Goal: Task Accomplishment & Management: Manage account settings

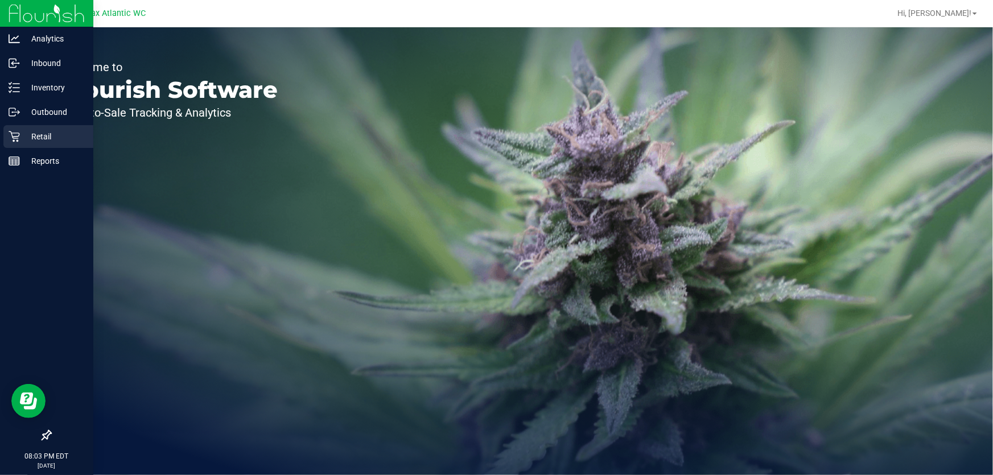
drag, startPoint x: 28, startPoint y: 137, endPoint x: 34, endPoint y: 134, distance: 5.9
click at [30, 137] on p "Retail" at bounding box center [54, 137] width 68 height 14
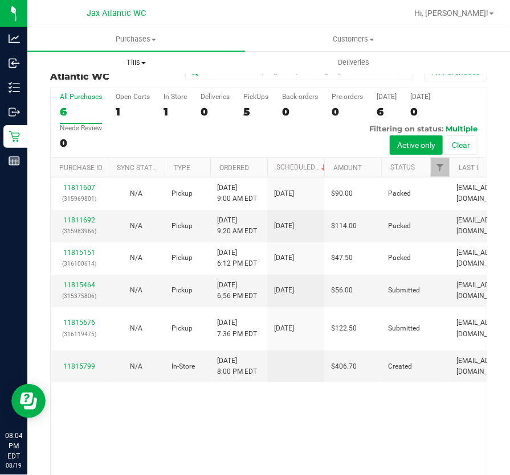
click at [152, 60] on span "Tills" at bounding box center [136, 63] width 216 height 10
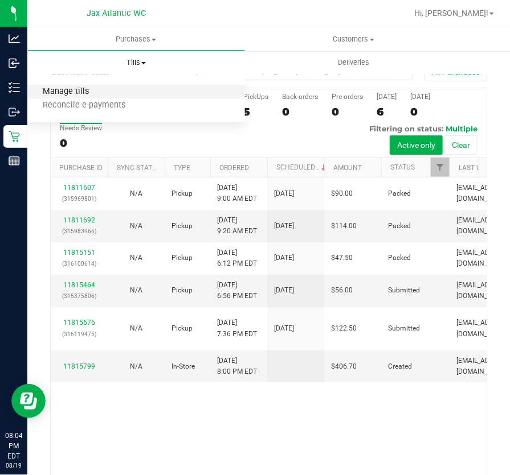
click at [79, 90] on span "Manage tills" at bounding box center [65, 92] width 77 height 10
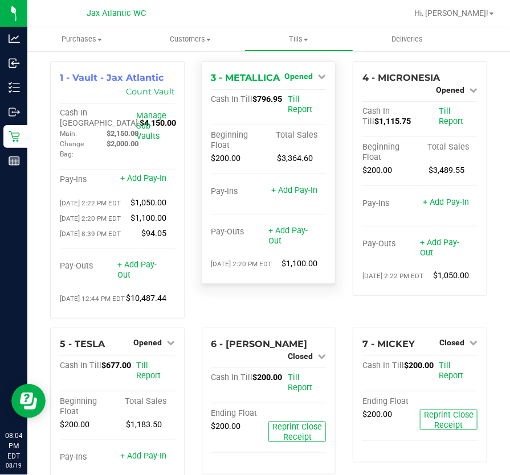
click at [305, 74] on span "Opened" at bounding box center [298, 76] width 28 height 9
click at [302, 100] on link "Close Till" at bounding box center [300, 100] width 31 height 9
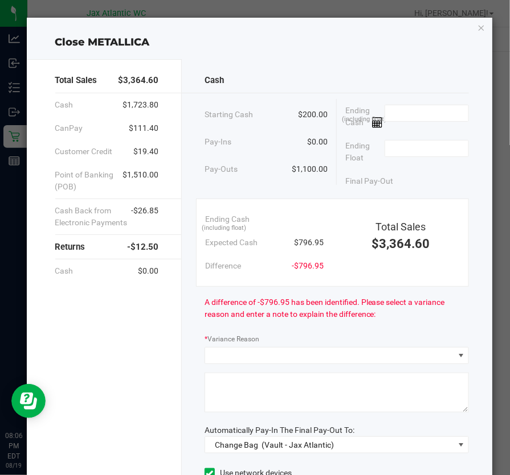
click at [396, 122] on span at bounding box center [426, 117] width 85 height 24
click at [407, 115] on input at bounding box center [427, 113] width 84 height 16
click at [409, 116] on input "796.64" at bounding box center [427, 113] width 84 height 16
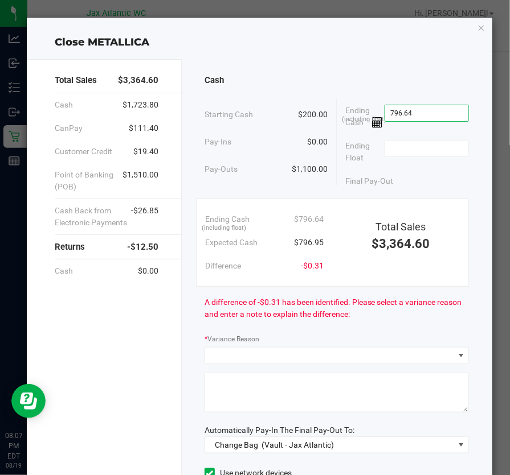
click at [409, 116] on input "796.64" at bounding box center [427, 113] width 84 height 16
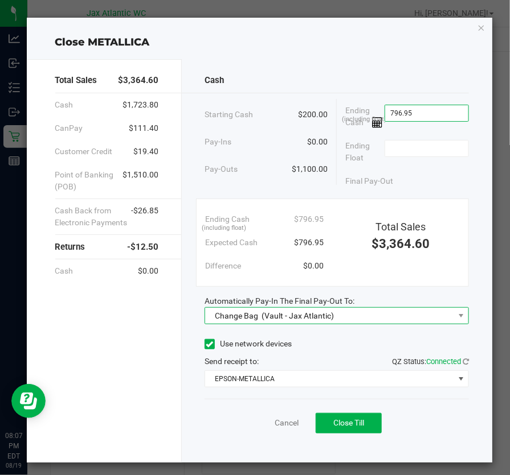
type input "$796.95"
click at [322, 321] on span "(Vault - Jax Atlantic)" at bounding box center [297, 315] width 72 height 9
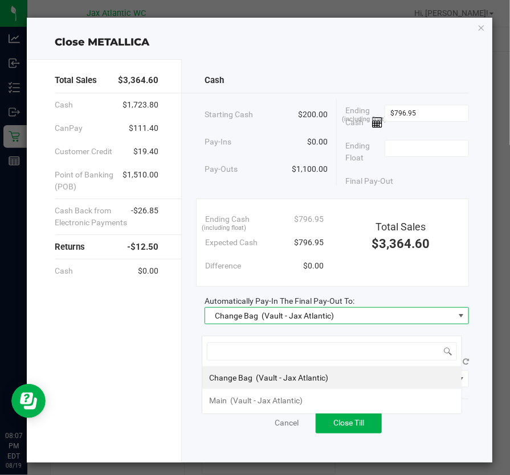
scroll to position [17, 260]
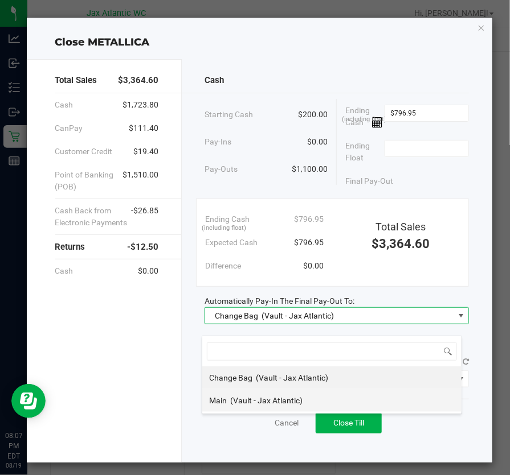
click at [258, 401] on span "(Vault - Jax Atlantic)" at bounding box center [266, 400] width 72 height 9
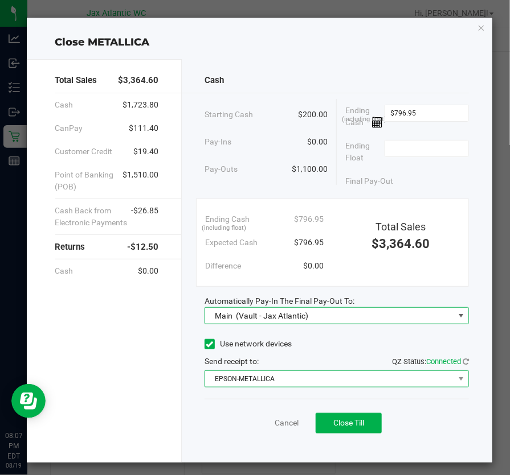
click at [258, 387] on span "EPSON-METALLICA" at bounding box center [329, 379] width 249 height 16
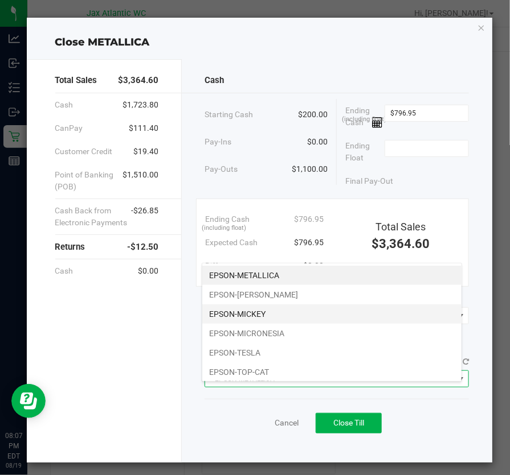
scroll to position [51, 0]
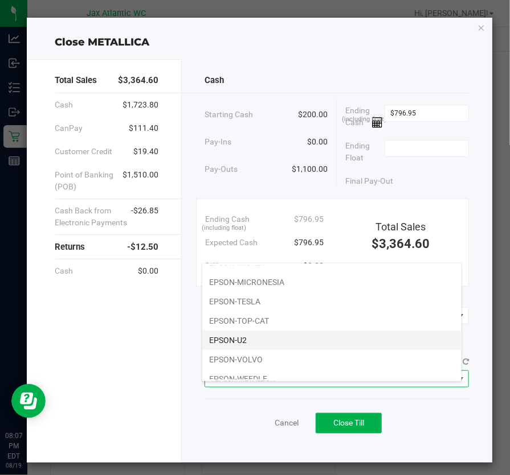
click at [253, 345] on li "EPSON-U2" at bounding box center [331, 340] width 259 height 19
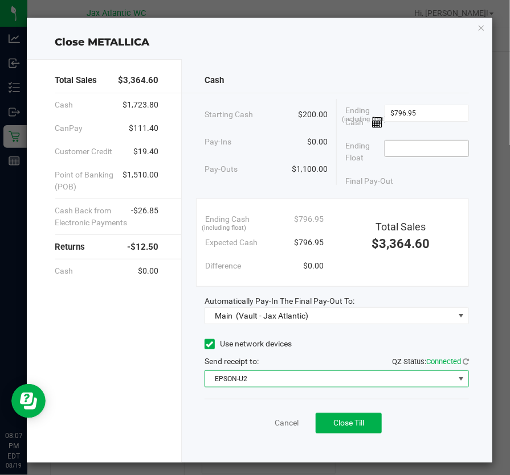
click at [425, 154] on input at bounding box center [427, 149] width 84 height 16
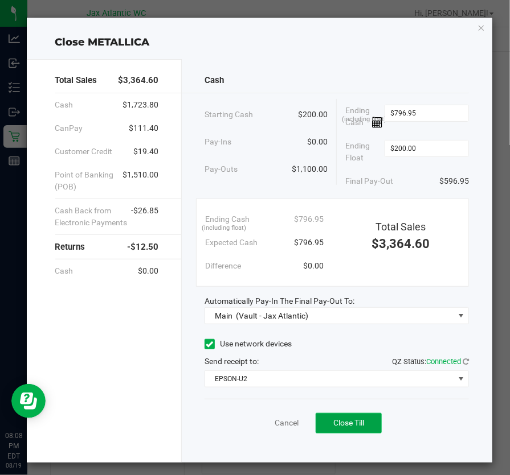
type input "$200.00"
click at [335, 428] on span "Close Till" at bounding box center [348, 422] width 31 height 9
click at [249, 429] on link "Dismiss" at bounding box center [261, 423] width 27 height 12
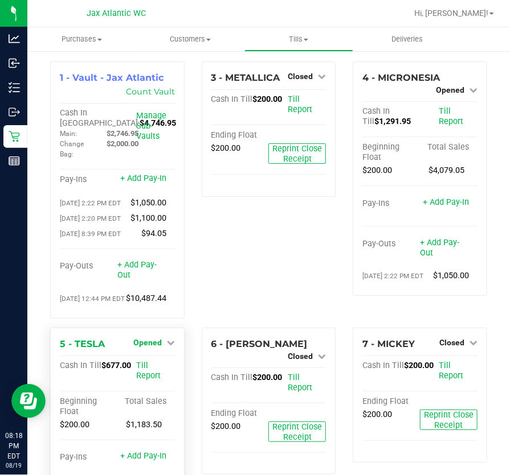
click at [158, 347] on span "Opened" at bounding box center [147, 342] width 28 height 9
click at [155, 371] on link "Close Till" at bounding box center [148, 366] width 31 height 9
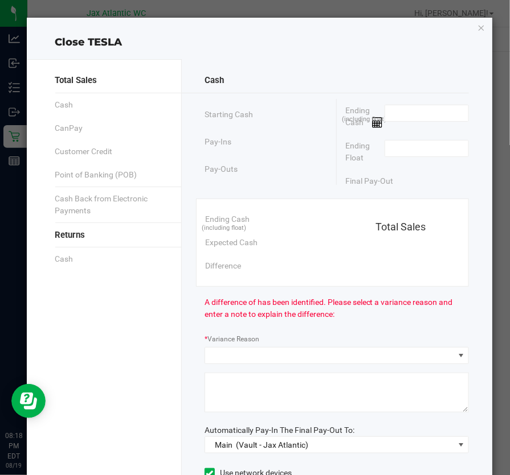
click at [469, 28] on div "Close TESLA Total Sales Cash CanPay Customer Credit Point of Banking (POB) Cash…" at bounding box center [259, 305] width 465 height 574
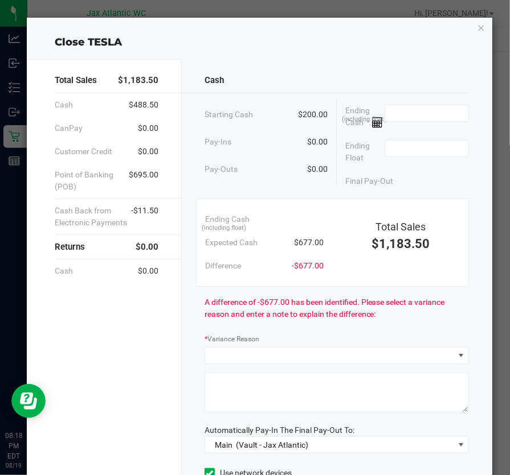
click at [469, 28] on div "Close TESLA Total Sales $1,183.50 Cash $488.50 CanPay $0.00 Customer Credit $0.…" at bounding box center [259, 305] width 465 height 574
click at [477, 26] on icon "button" at bounding box center [481, 27] width 8 height 14
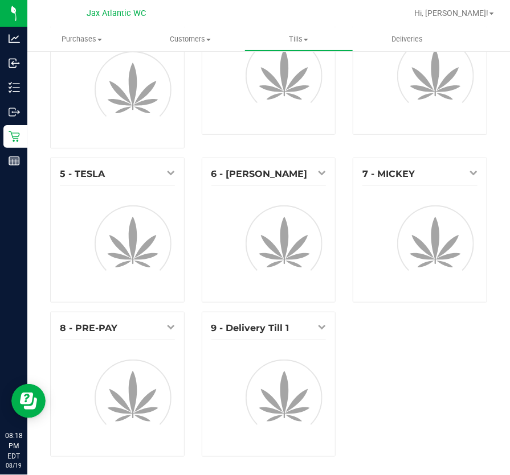
scroll to position [73, 0]
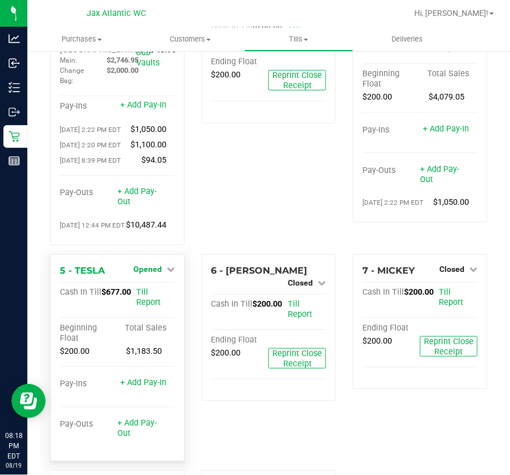
click at [150, 274] on span "Opened" at bounding box center [147, 269] width 28 height 9
click at [142, 300] on div "Close Till" at bounding box center [148, 293] width 84 height 14
click at [142, 297] on link "Close Till" at bounding box center [148, 292] width 31 height 9
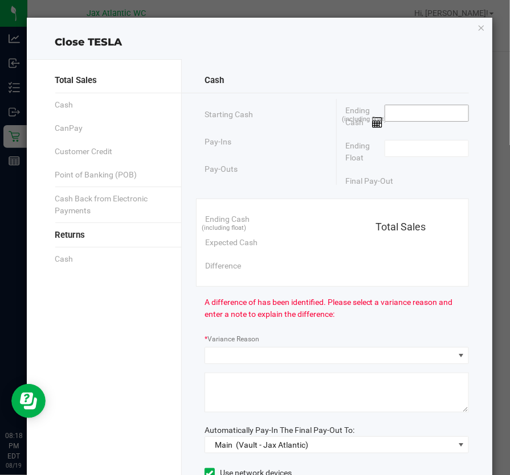
click at [433, 120] on input at bounding box center [427, 113] width 84 height 16
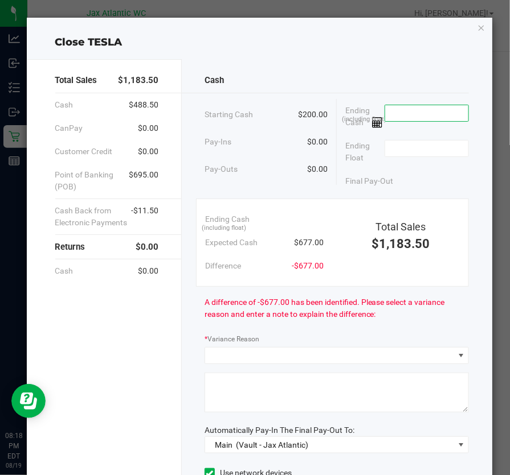
type input "7"
click at [443, 114] on input "675.9" at bounding box center [427, 113] width 84 height 16
click at [444, 114] on input "675.9" at bounding box center [427, 113] width 84 height 16
click at [408, 112] on input "675.9" at bounding box center [427, 113] width 84 height 16
click at [409, 112] on input "675.9" at bounding box center [427, 113] width 84 height 16
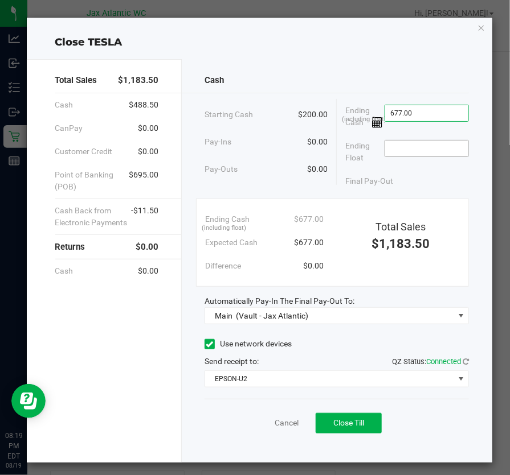
type input "$677.00"
click at [436, 157] on input at bounding box center [427, 149] width 84 height 16
type input "$200.00"
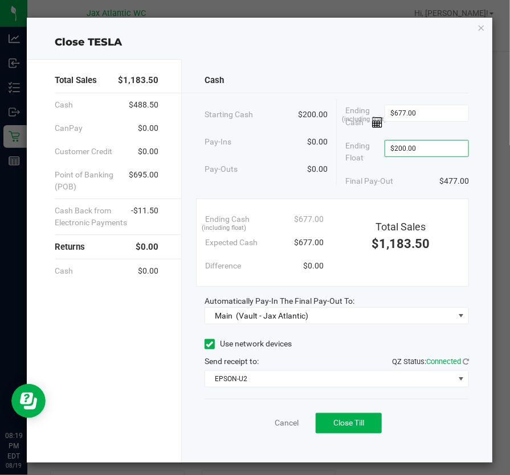
click at [416, 170] on div "Ending Float $200.00" at bounding box center [407, 151] width 124 height 35
click at [349, 426] on button "Close Till" at bounding box center [348, 423] width 66 height 20
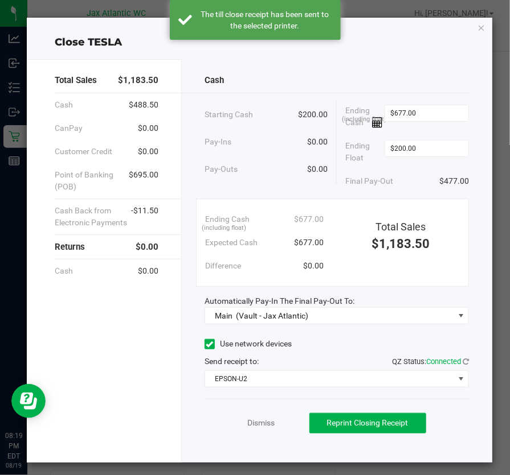
click at [236, 434] on div "Dismiss Reprint Closing Receipt" at bounding box center [336, 421] width 265 height 44
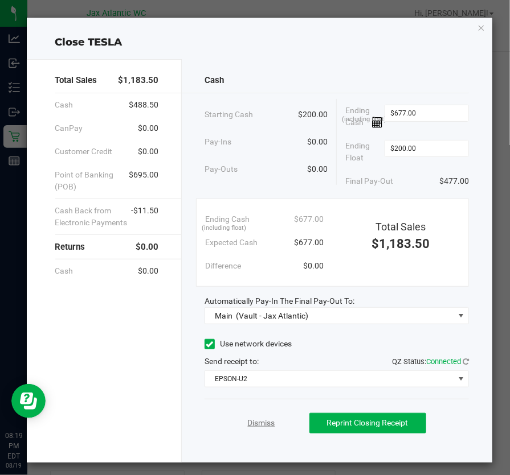
click at [248, 429] on link "Dismiss" at bounding box center [261, 423] width 27 height 12
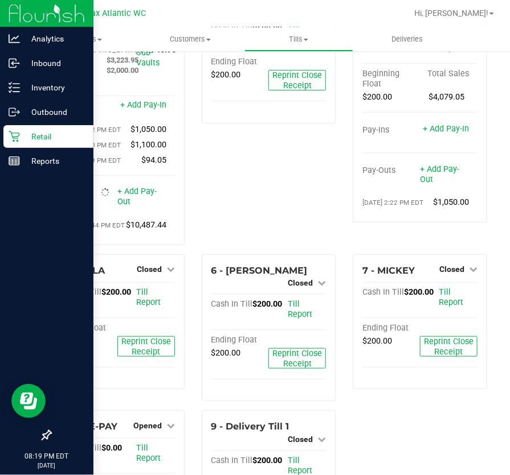
click at [17, 133] on icon at bounding box center [14, 137] width 11 height 11
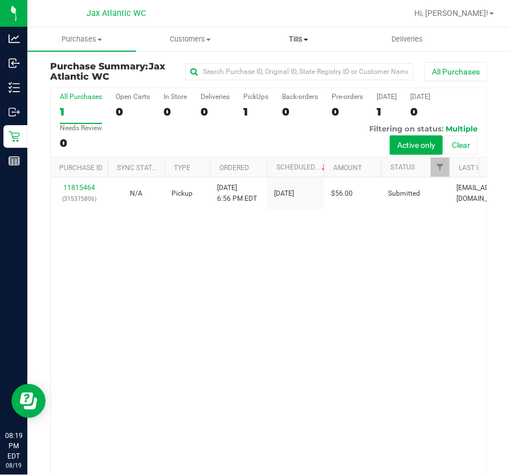
click at [308, 42] on span "Tills" at bounding box center [299, 39] width 108 height 10
click at [274, 65] on span "Manage tills" at bounding box center [282, 69] width 77 height 10
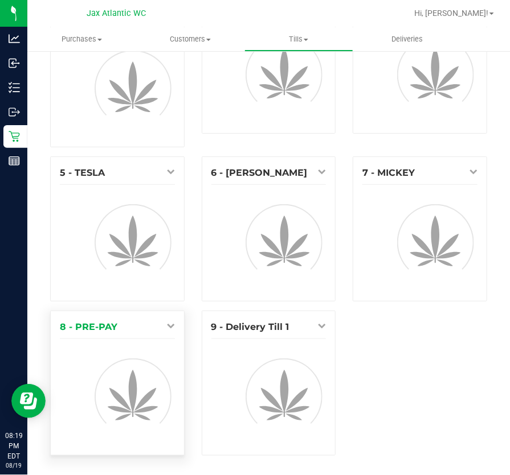
scroll to position [73, 0]
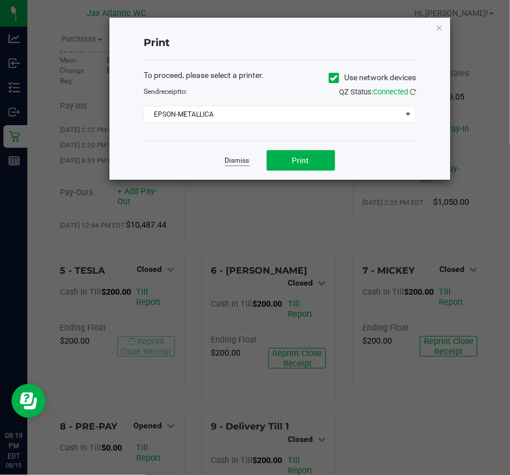
click at [230, 158] on link "Dismiss" at bounding box center [237, 161] width 24 height 10
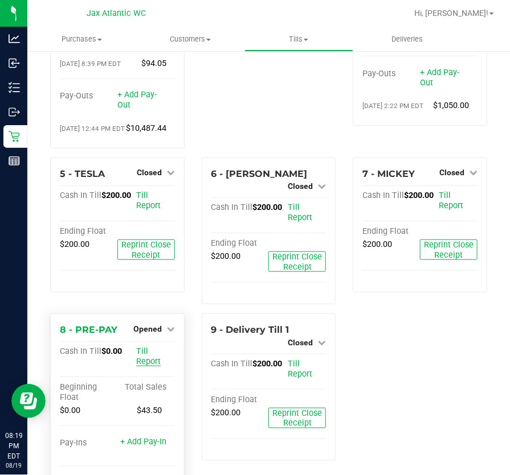
scroll to position [228, 0]
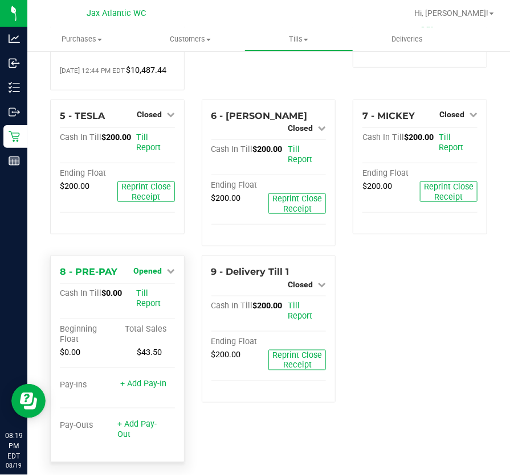
click at [167, 275] on icon at bounding box center [171, 271] width 8 height 8
click at [162, 299] on link "Close Till" at bounding box center [148, 294] width 31 height 9
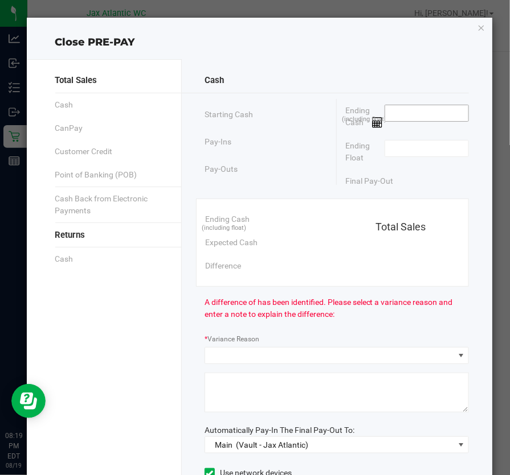
click at [436, 108] on input at bounding box center [427, 113] width 84 height 16
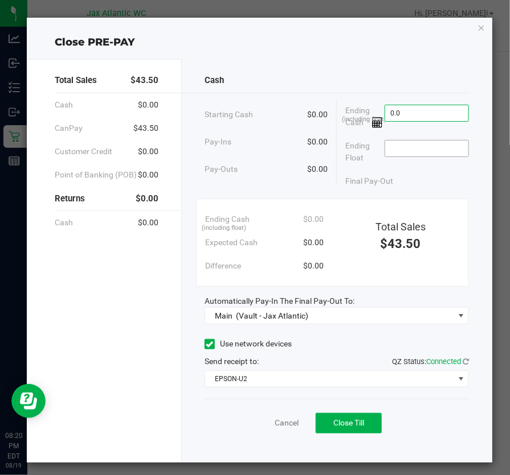
type input "$0.00"
click at [428, 153] on input at bounding box center [427, 149] width 84 height 16
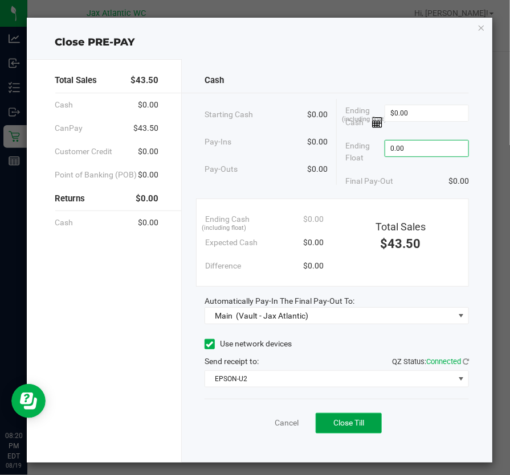
type input "$0.00"
click at [367, 434] on button "Close Till" at bounding box center [348, 423] width 66 height 20
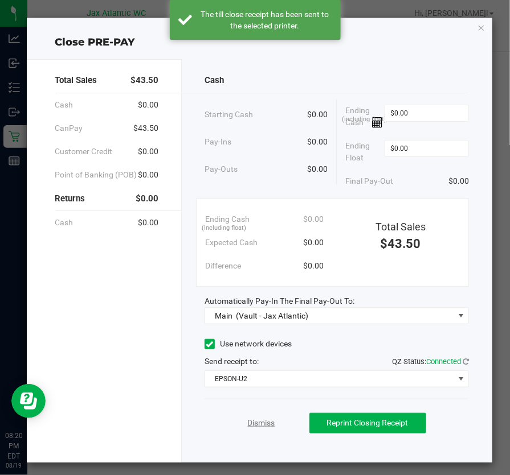
click at [267, 429] on link "Dismiss" at bounding box center [261, 423] width 27 height 12
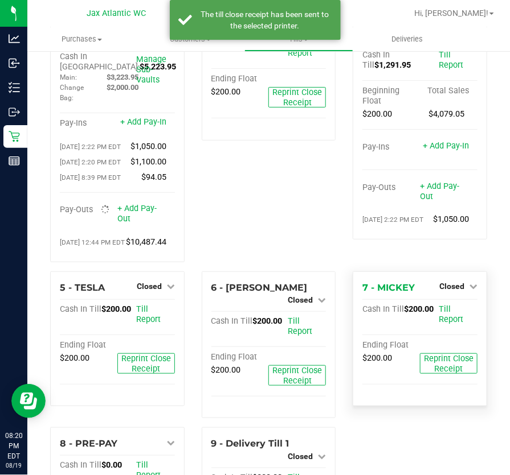
scroll to position [34, 0]
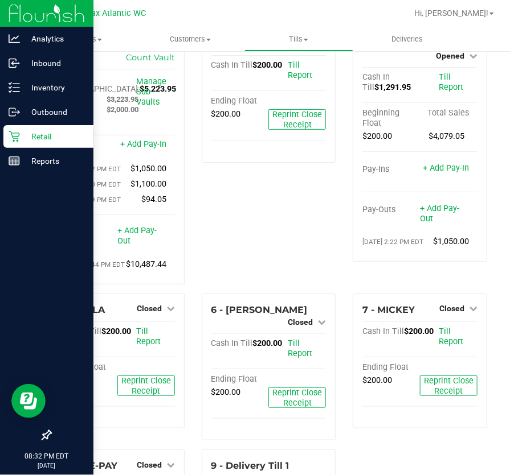
click at [14, 139] on icon at bounding box center [14, 136] width 11 height 11
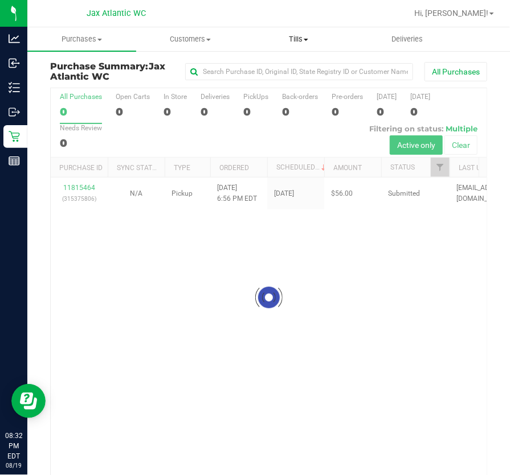
click at [304, 34] on span "Tills" at bounding box center [299, 39] width 108 height 10
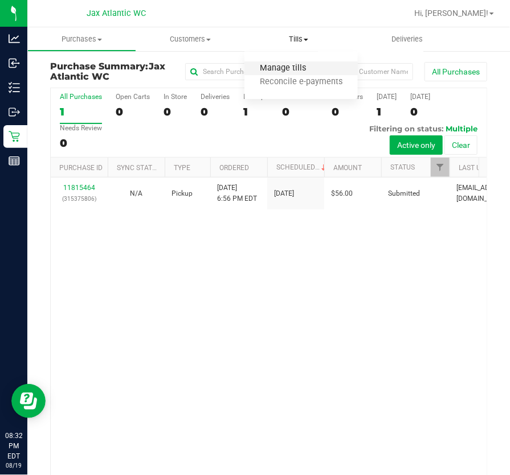
click at [281, 64] on span "Manage tills" at bounding box center [282, 69] width 77 height 10
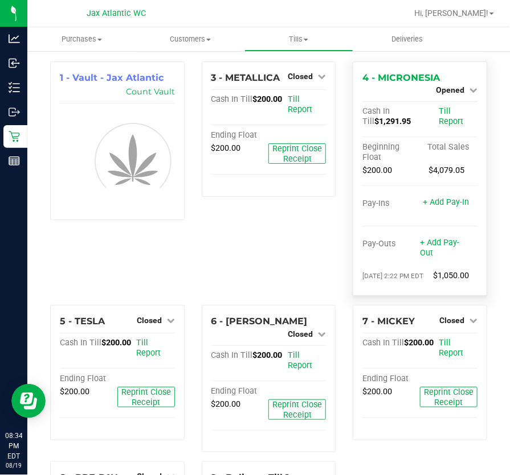
click at [448, 85] on span "Opened" at bounding box center [450, 89] width 28 height 9
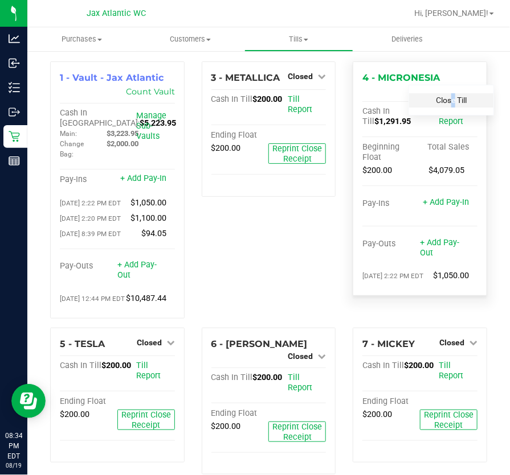
click at [441, 102] on link "Close Till" at bounding box center [451, 100] width 31 height 9
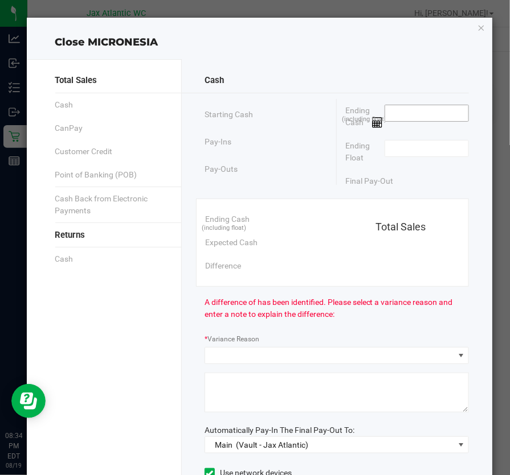
click at [437, 112] on input at bounding box center [427, 113] width 84 height 16
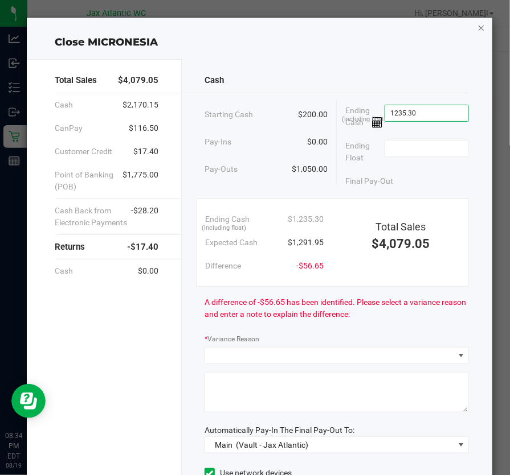
type input "$1,235.30"
click at [477, 30] on icon "button" at bounding box center [481, 27] width 8 height 14
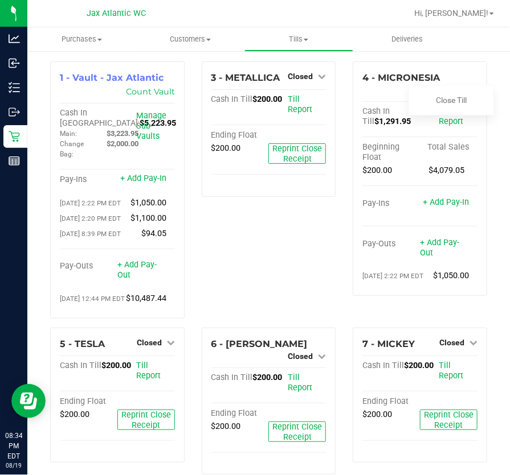
drag, startPoint x: 288, startPoint y: 254, endPoint x: 291, endPoint y: 241, distance: 13.5
click at [290, 250] on div "3 - METALLICA Closed Open Till Cash In Till $200.00 Till Report Ending Float $2…" at bounding box center [268, 194] width 151 height 266
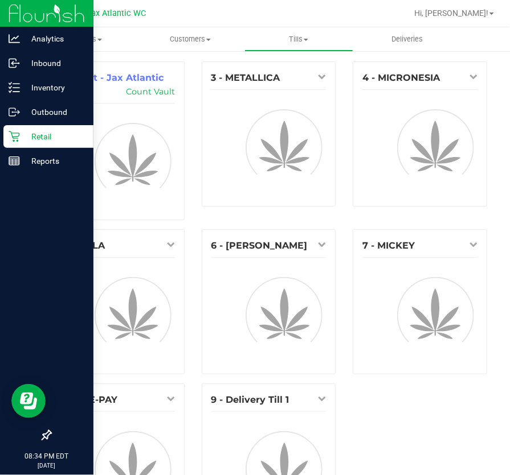
click at [20, 136] on p "Retail" at bounding box center [54, 137] width 68 height 14
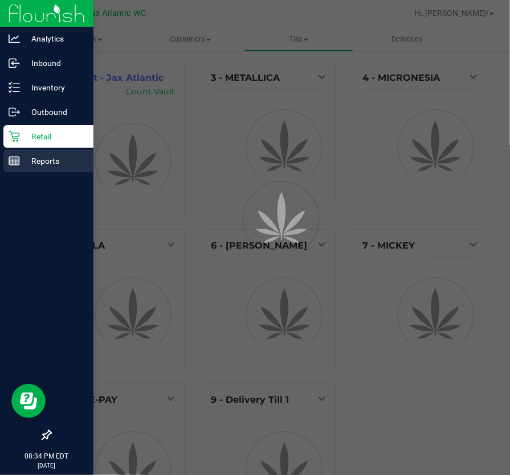
click at [27, 161] on p "Reports" at bounding box center [54, 161] width 68 height 14
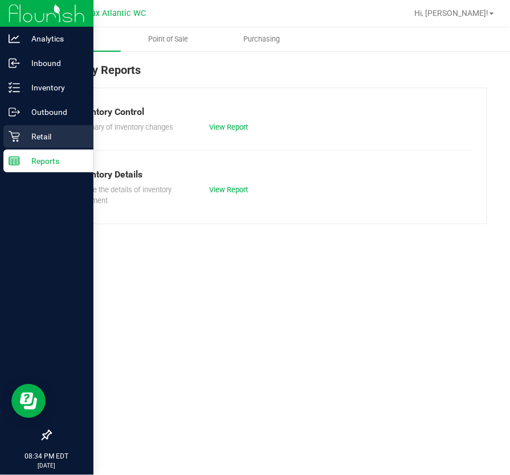
click at [34, 139] on p "Retail" at bounding box center [54, 137] width 68 height 14
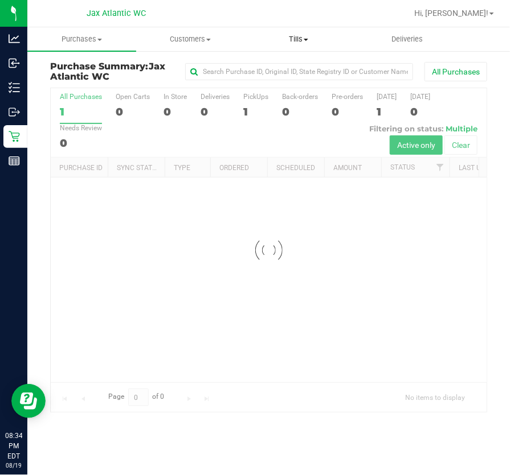
click at [313, 36] on span "Tills" at bounding box center [299, 39] width 108 height 10
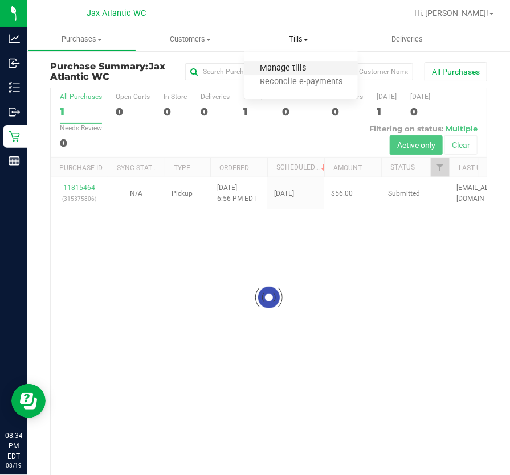
click at [270, 67] on span "Manage tills" at bounding box center [282, 69] width 77 height 10
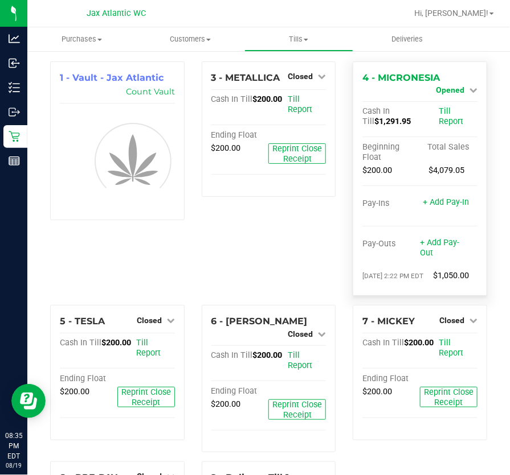
click at [459, 88] on link "Opened" at bounding box center [457, 89] width 42 height 9
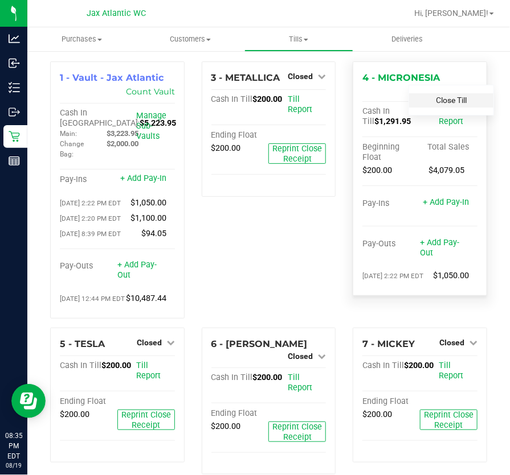
click at [448, 98] on link "Close Till" at bounding box center [451, 100] width 31 height 9
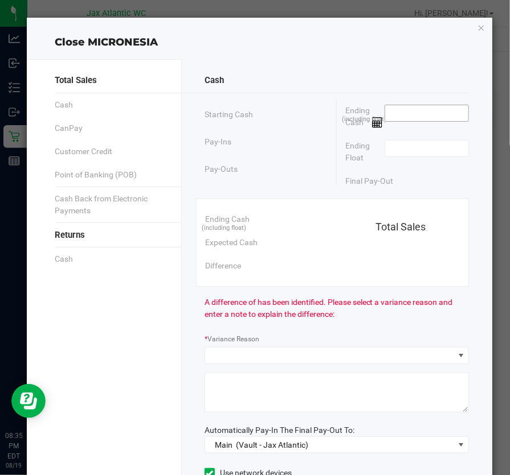
click at [421, 114] on input at bounding box center [427, 113] width 84 height 16
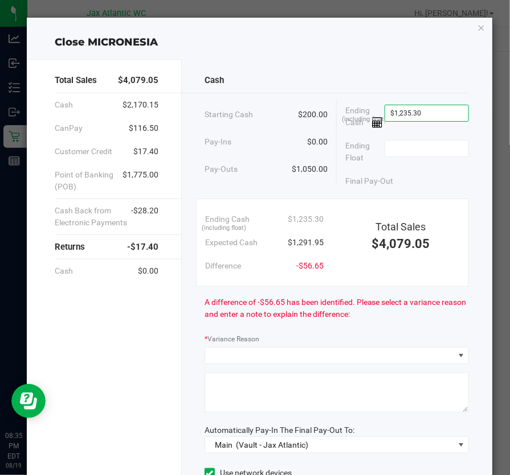
click at [430, 190] on div "Final Pay-Out" at bounding box center [407, 181] width 124 height 23
type input "1235.3"
click at [440, 110] on input "1235.3" at bounding box center [427, 113] width 84 height 16
click at [402, 114] on input at bounding box center [427, 113] width 84 height 16
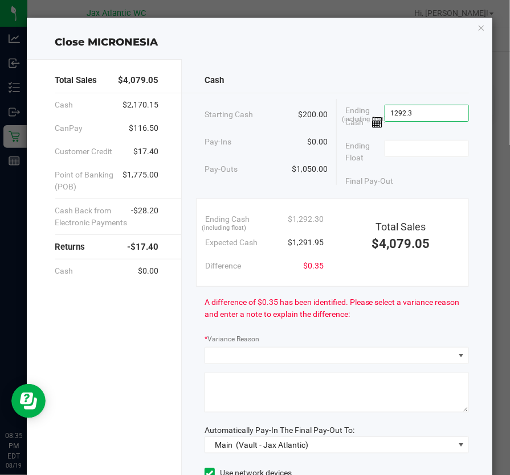
click at [441, 108] on input "1292.3" at bounding box center [427, 113] width 84 height 16
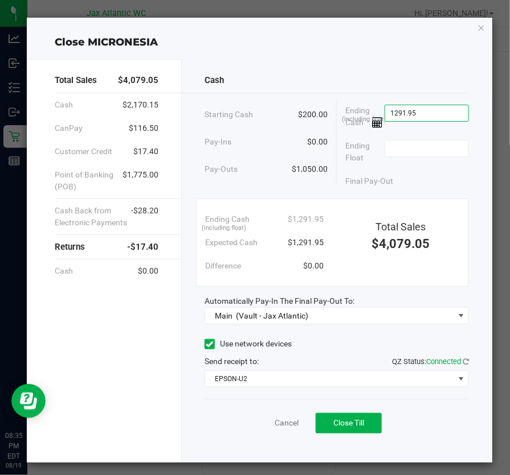
type input "$1,291.95"
click at [423, 149] on div "Ending Float" at bounding box center [407, 151] width 124 height 35
click at [422, 157] on input at bounding box center [427, 149] width 84 height 16
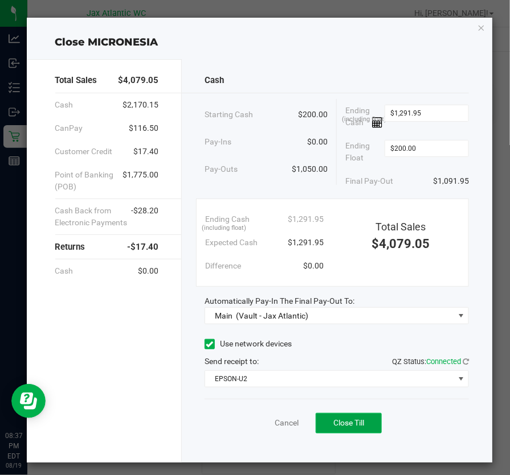
type input "$200.00"
click at [333, 428] on span "Close Till" at bounding box center [348, 422] width 31 height 9
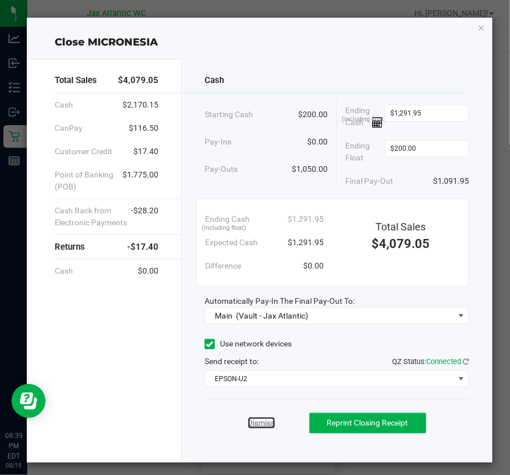
click at [248, 429] on link "Dismiss" at bounding box center [261, 423] width 27 height 12
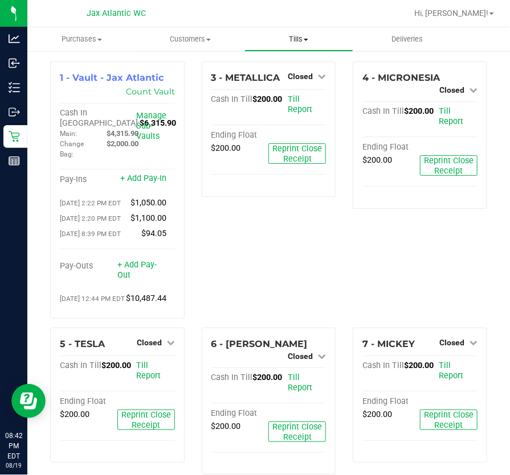
drag, startPoint x: 303, startPoint y: 43, endPoint x: 286, endPoint y: 51, distance: 19.1
click at [303, 43] on span "Tills" at bounding box center [299, 39] width 108 height 10
click at [276, 81] on span "Reconcile e-payments" at bounding box center [300, 82] width 113 height 10
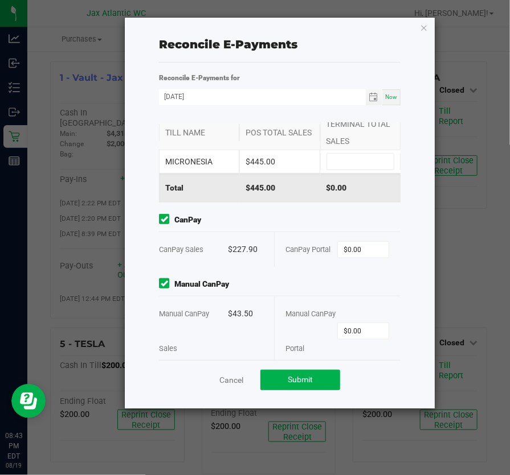
scroll to position [203, 0]
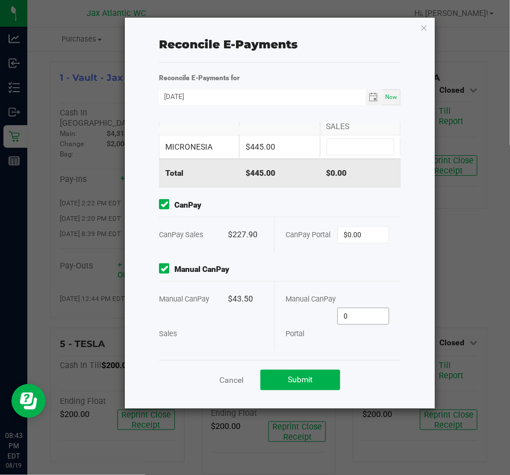
click at [363, 311] on input "0" at bounding box center [363, 317] width 51 height 16
type input "43.50"
type input "0"
type input "$43.50"
click at [362, 233] on input "0" at bounding box center [363, 235] width 51 height 16
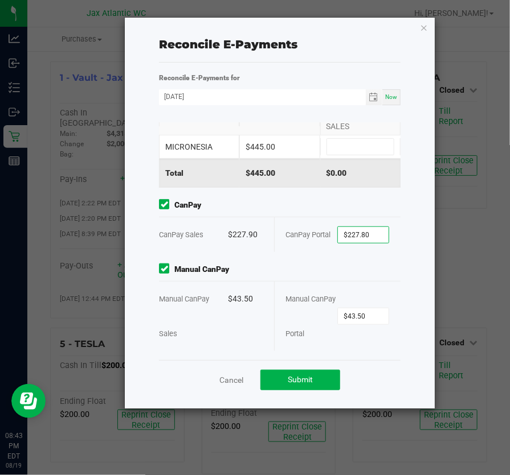
click at [334, 261] on div "Point of Banking (POB) (By Till) TILL NAME POS TOTAL SALES TERMINAL TOTAL SALES…" at bounding box center [279, 241] width 258 height 238
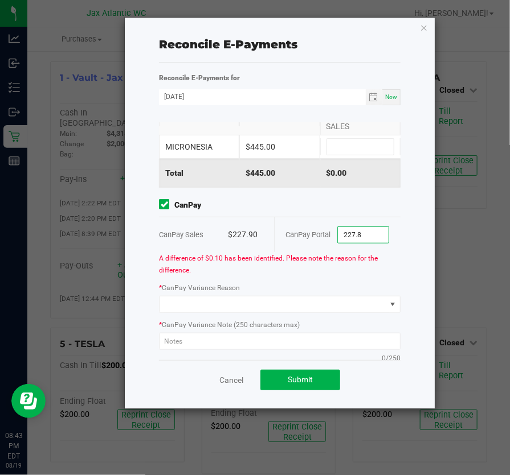
click at [363, 236] on input "227.8" at bounding box center [363, 235] width 51 height 16
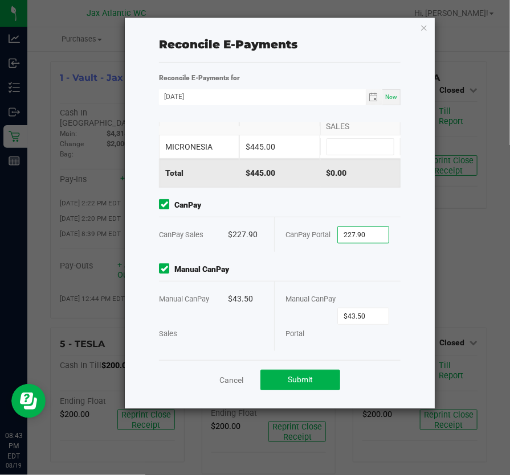
type input "$227.90"
click at [342, 265] on span "Manual CanPay" at bounding box center [279, 270] width 241 height 12
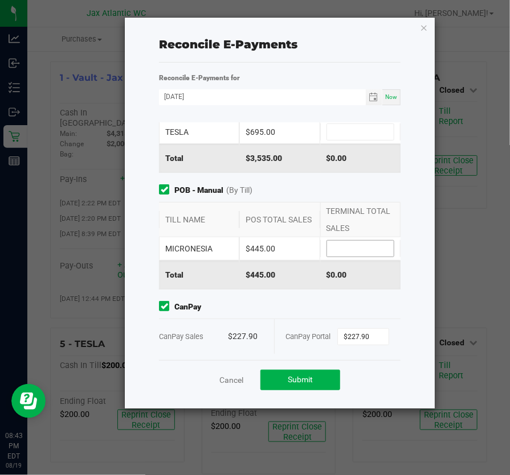
scroll to position [100, 0]
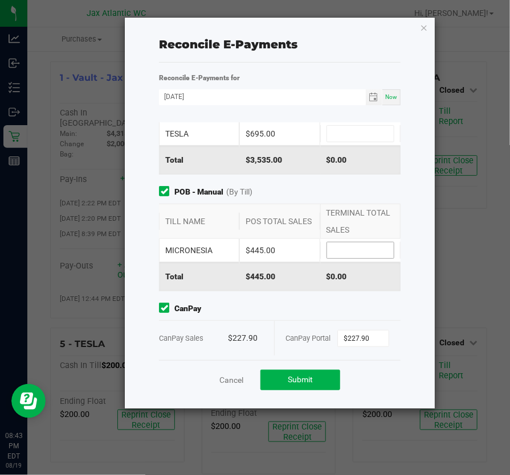
click at [349, 250] on input at bounding box center [360, 251] width 67 height 16
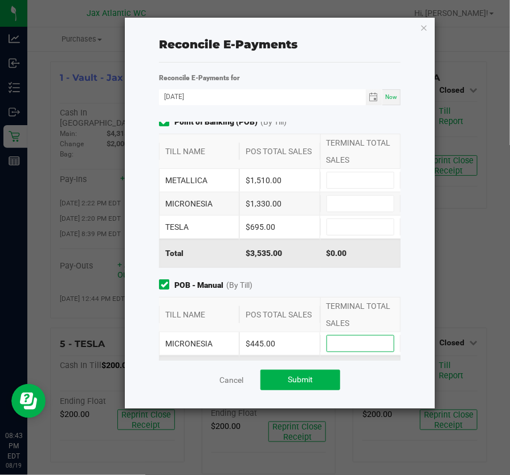
scroll to position [0, 0]
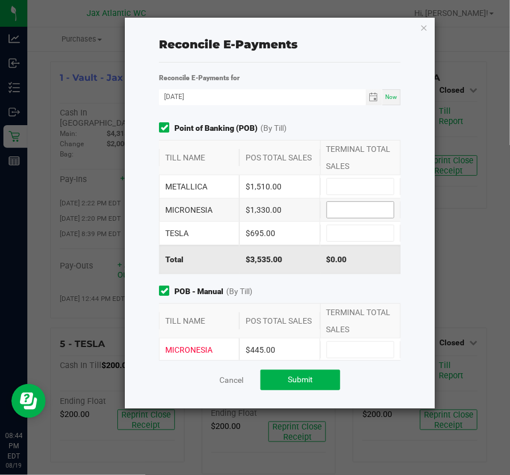
click at [328, 213] on input at bounding box center [360, 210] width 67 height 16
type input "$1,330.00"
click at [355, 348] on input at bounding box center [360, 350] width 67 height 16
type input "$445.00"
click at [344, 235] on input at bounding box center [360, 233] width 67 height 16
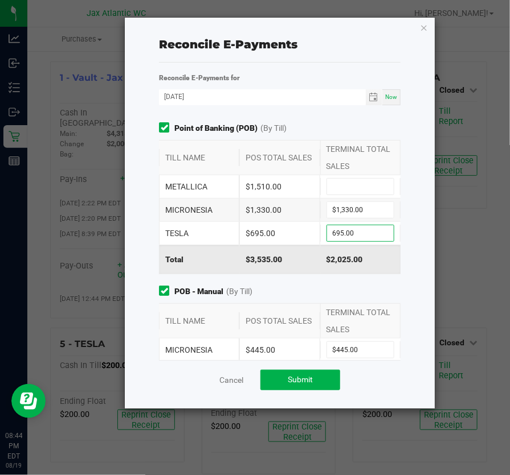
type input "$695.00"
click at [358, 167] on div "TERMINAL TOTAL SALES" at bounding box center [360, 158] width 80 height 34
click at [355, 188] on input at bounding box center [360, 187] width 67 height 16
type input "$1,510.00"
click at [365, 294] on span "POB - Manual (By Till)" at bounding box center [279, 292] width 241 height 12
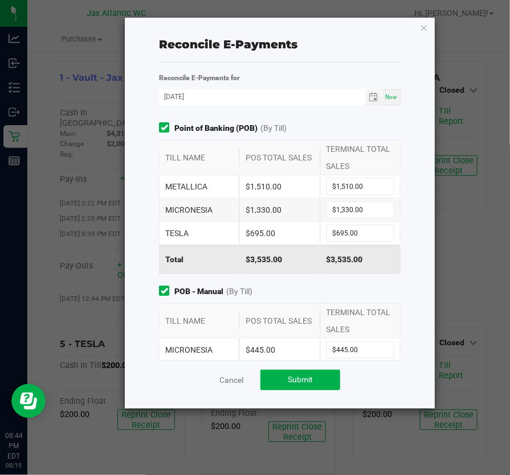
scroll to position [51, 0]
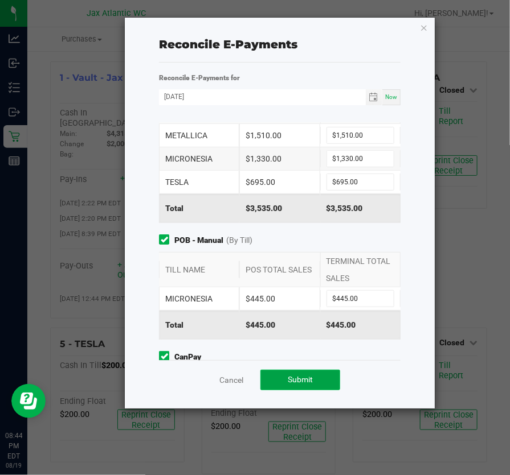
click at [302, 379] on span "Submit" at bounding box center [300, 379] width 25 height 9
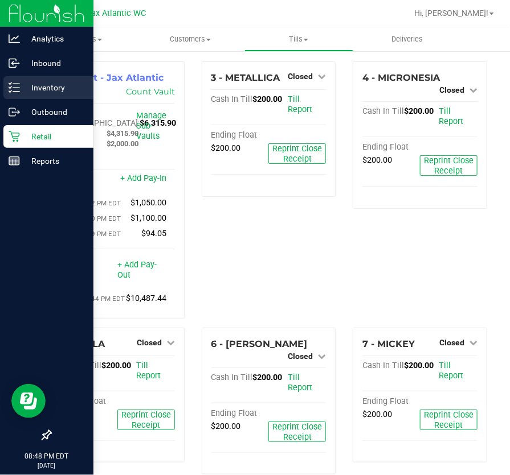
click at [39, 80] on div "Inventory" at bounding box center [48, 87] width 90 height 23
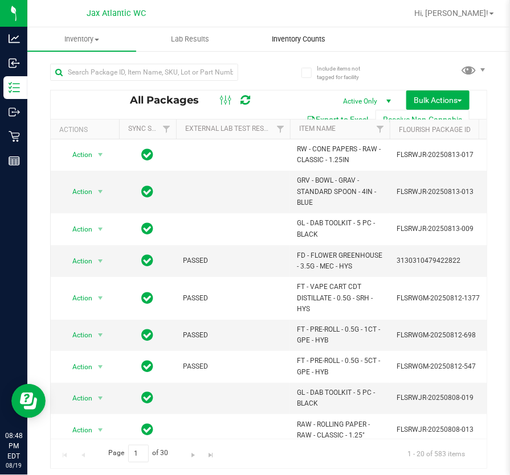
click at [282, 39] on span "Inventory Counts" at bounding box center [298, 39] width 84 height 10
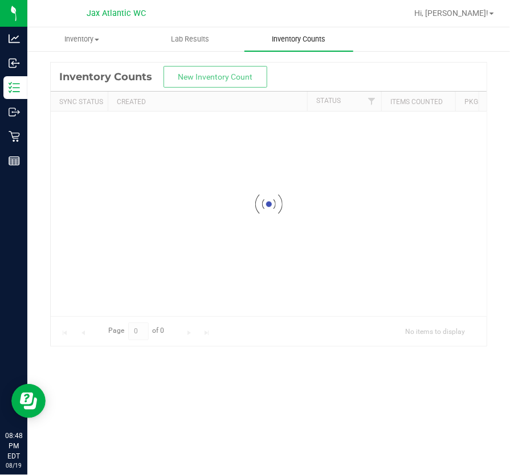
click at [285, 38] on span "Inventory Counts" at bounding box center [298, 39] width 84 height 10
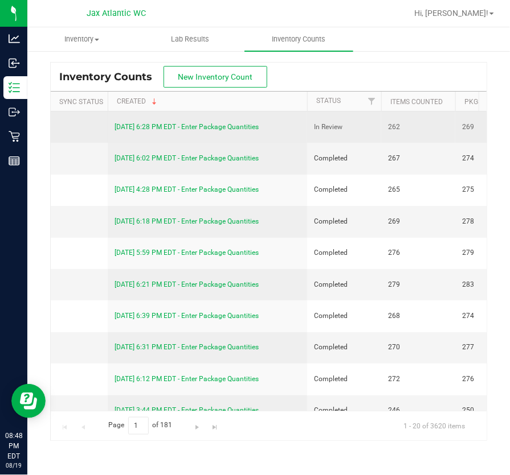
click at [214, 126] on link "[DATE] 6:28 PM EDT - Enter Package Quantities" at bounding box center [186, 127] width 144 height 8
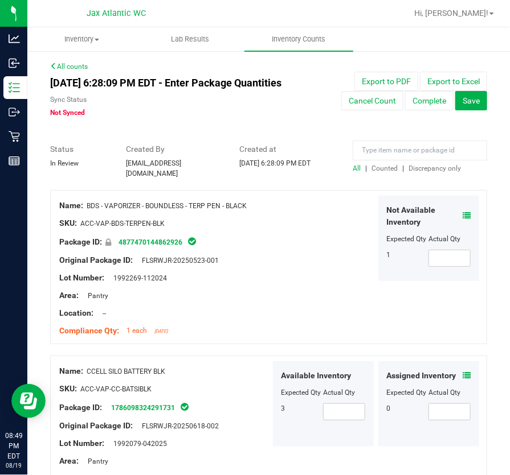
click at [445, 173] on span "Discrepancy only" at bounding box center [434, 169] width 52 height 8
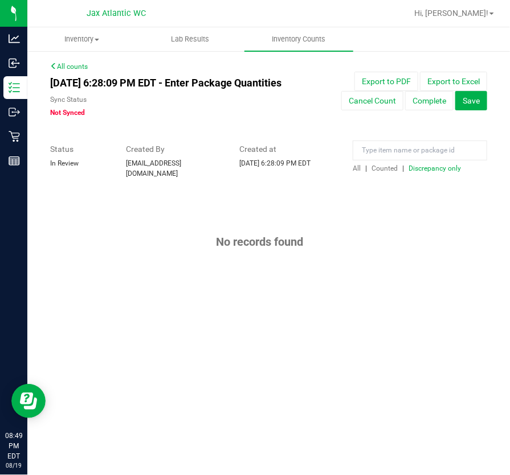
click at [432, 173] on span "Discrepancy only" at bounding box center [434, 169] width 52 height 8
click at [440, 104] on button "Complete" at bounding box center [429, 100] width 48 height 19
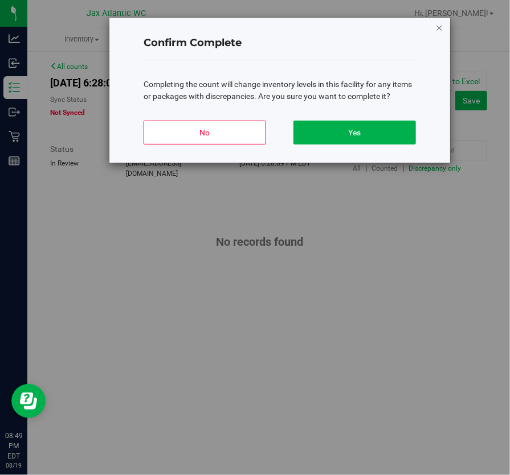
click at [437, 28] on icon "button" at bounding box center [439, 27] width 8 height 14
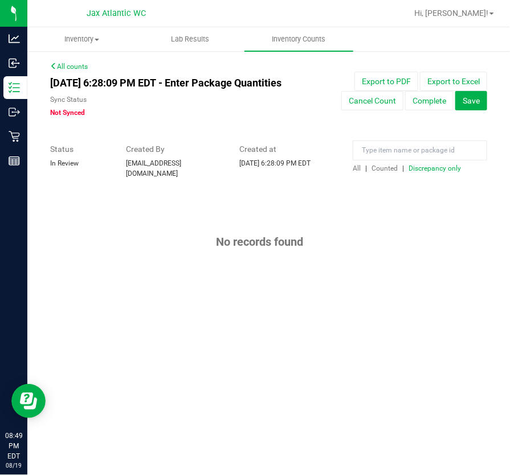
click at [424, 185] on div at bounding box center [268, 184] width 437 height 11
click at [425, 173] on span "Discrepancy only" at bounding box center [434, 169] width 52 height 8
click at [429, 98] on button "Complete" at bounding box center [429, 100] width 48 height 19
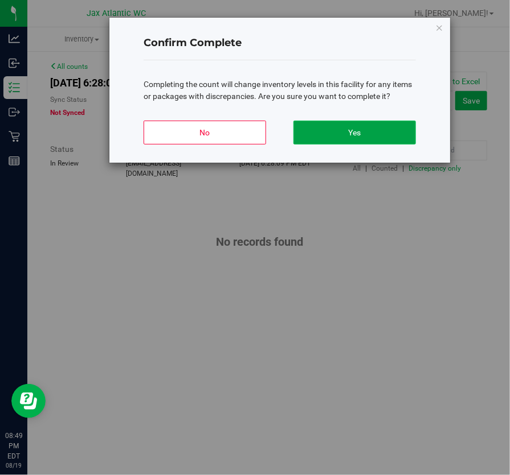
click at [384, 129] on button "Yes" at bounding box center [354, 133] width 122 height 24
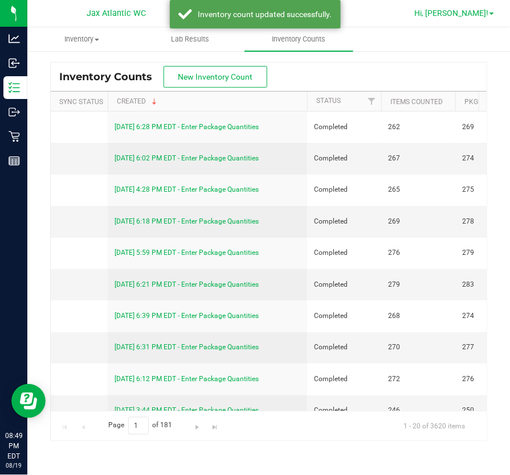
click at [487, 11] on span "Hi, [PERSON_NAME]!" at bounding box center [451, 13] width 74 height 9
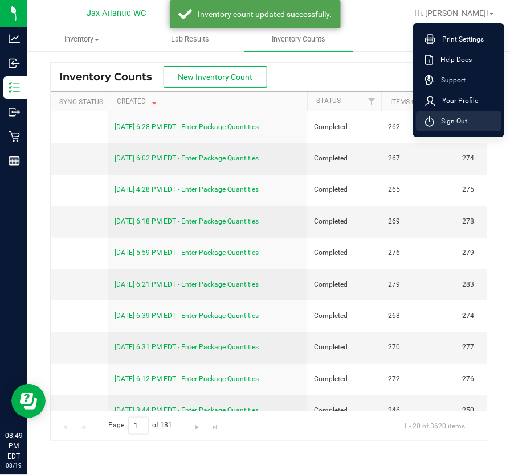
click at [442, 121] on span "Sign Out" at bounding box center [450, 121] width 33 height 11
